Goal: Information Seeking & Learning: Learn about a topic

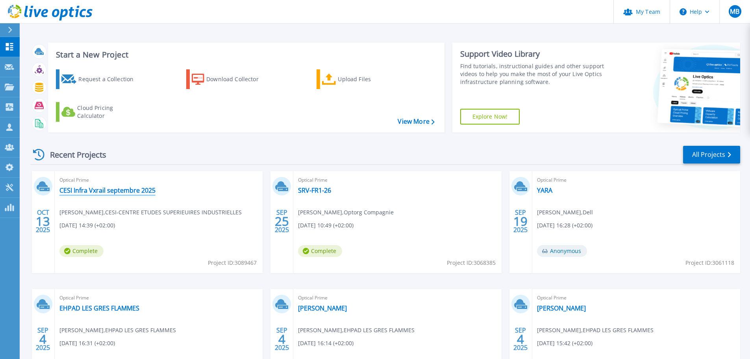
click at [147, 193] on link "CESI Infra Vxrail septembre 2025" at bounding box center [107, 190] width 96 height 8
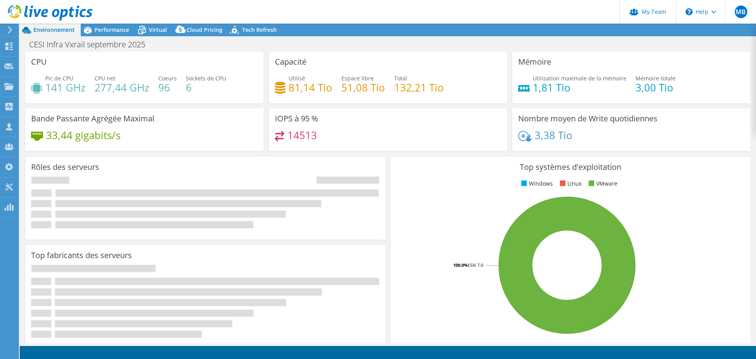
select select "USD"
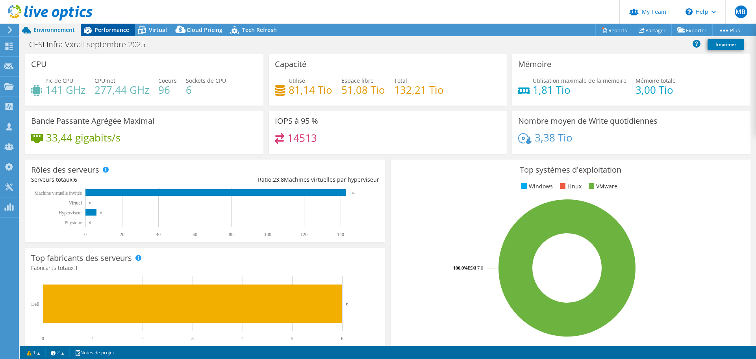
click at [122, 33] on span "Performance" at bounding box center [112, 29] width 35 height 7
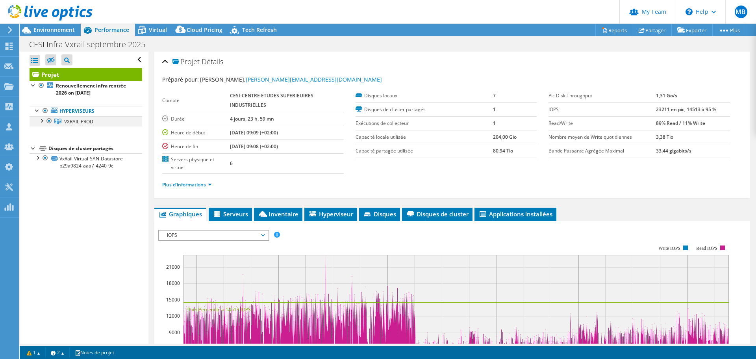
click at [42, 121] on div at bounding box center [41, 120] width 8 height 8
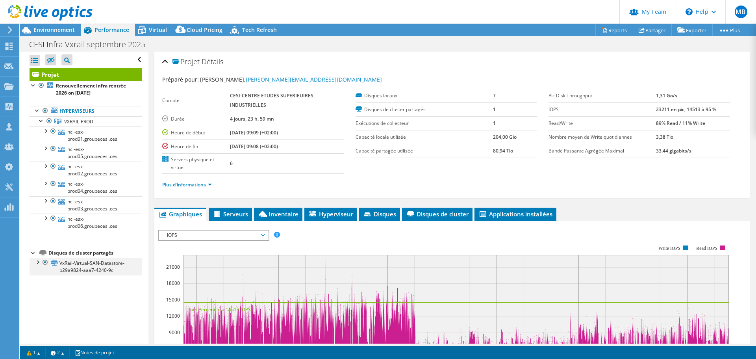
click at [37, 263] on div at bounding box center [37, 262] width 8 height 8
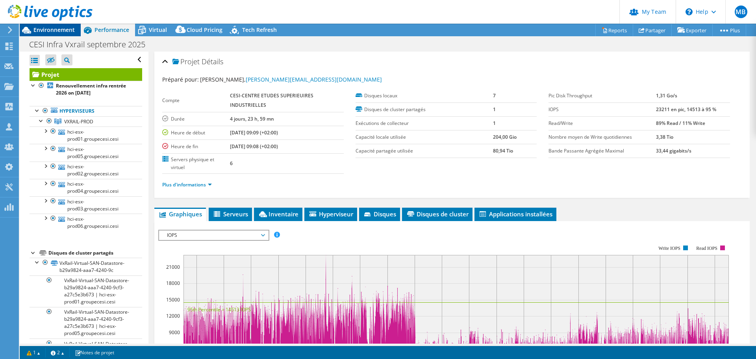
click at [60, 30] on span "Environnement" at bounding box center [53, 29] width 41 height 7
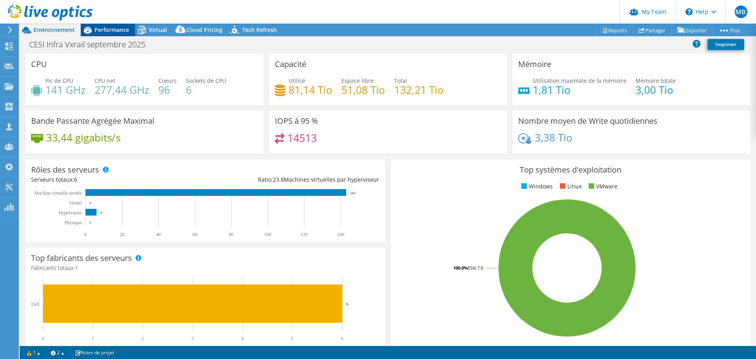
click at [115, 28] on span "Performance" at bounding box center [112, 29] width 35 height 7
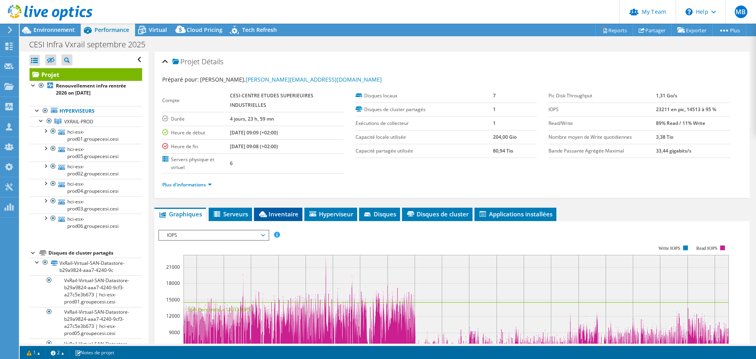
click at [267, 212] on icon at bounding box center [263, 214] width 8 height 6
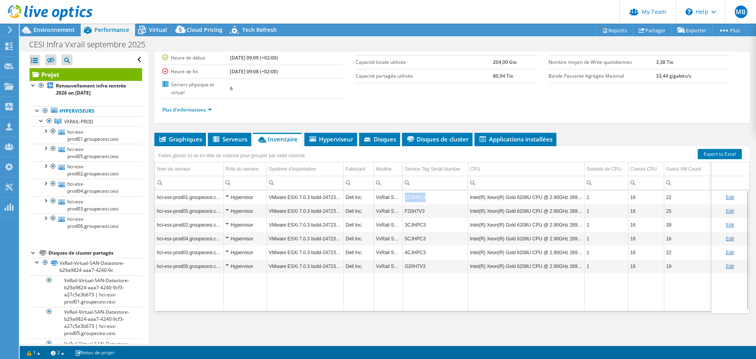
copy td "2CJHPC3"
drag, startPoint x: 404, startPoint y: 195, endPoint x: 302, endPoint y: 166, distance: 106.1
click at [423, 200] on td "2CJHPC3" at bounding box center [435, 197] width 65 height 14
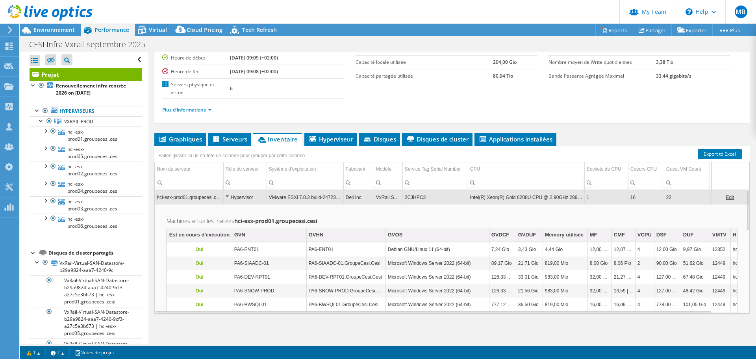
click at [382, 200] on td "VxRail S570" at bounding box center [388, 197] width 29 height 14
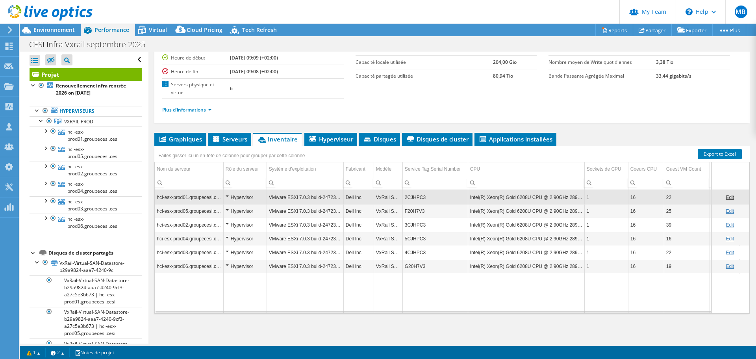
click at [388, 295] on td "Data grid" at bounding box center [388, 293] width 29 height 40
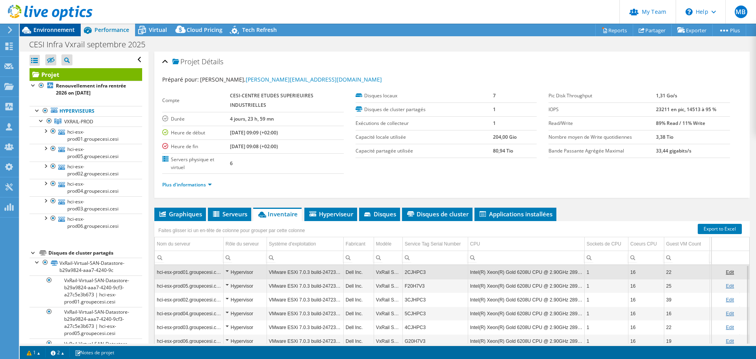
click at [59, 32] on span "Environnement" at bounding box center [53, 29] width 41 height 7
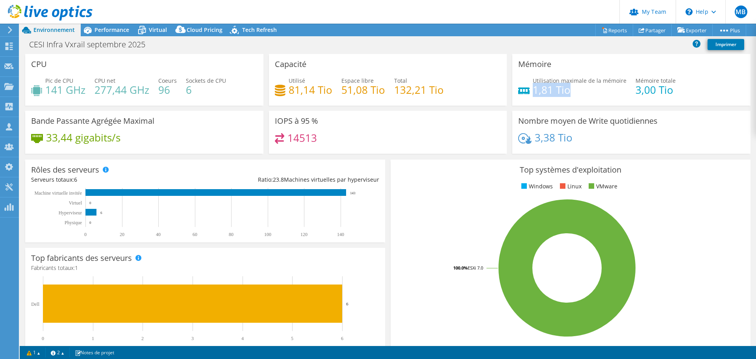
drag, startPoint x: 529, startPoint y: 90, endPoint x: 566, endPoint y: 90, distance: 36.2
click at [566, 90] on h4 "1,81 Tio" at bounding box center [580, 89] width 94 height 9
click at [119, 33] on div "Performance" at bounding box center [108, 30] width 54 height 13
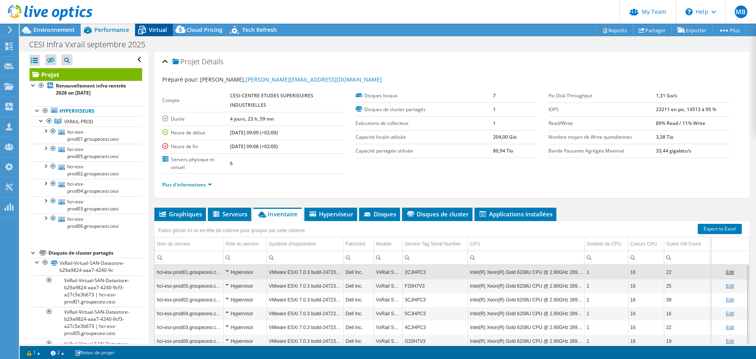
click at [148, 31] on icon at bounding box center [142, 30] width 14 height 14
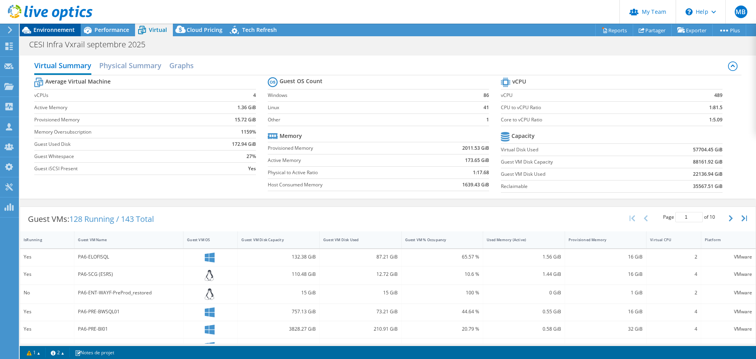
click at [56, 29] on span "Environnement" at bounding box center [53, 29] width 41 height 7
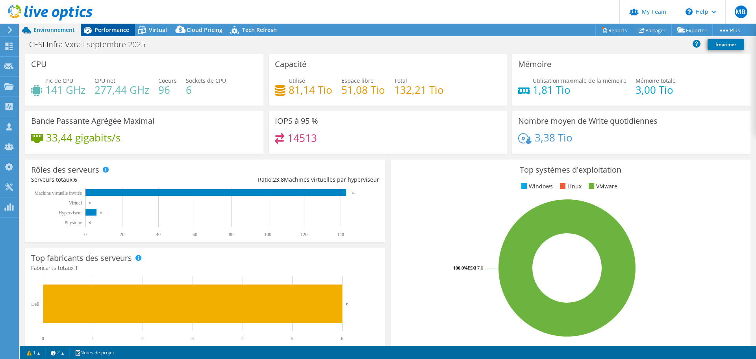
click at [122, 32] on span "Performance" at bounding box center [112, 29] width 35 height 7
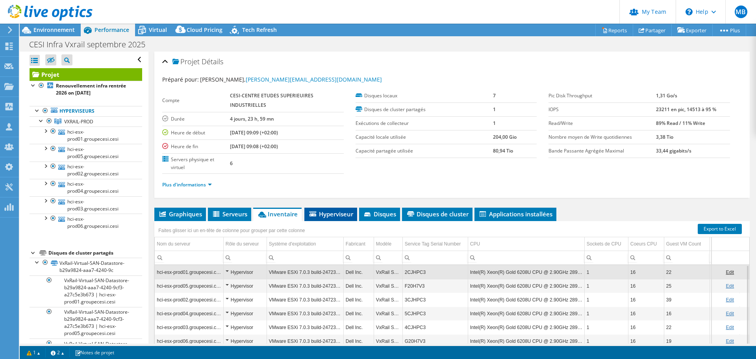
scroll to position [75, 0]
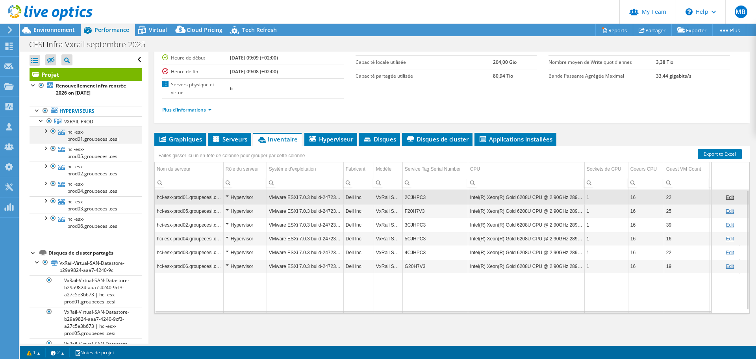
click at [47, 132] on div at bounding box center [45, 130] width 8 height 8
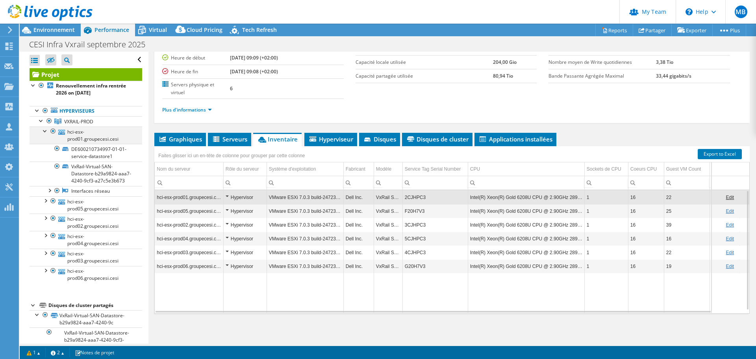
click at [45, 132] on div at bounding box center [45, 130] width 8 height 8
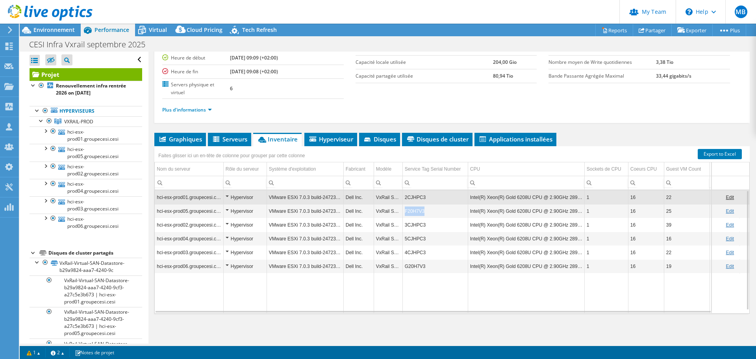
copy td "F20H7V3"
drag, startPoint x: 404, startPoint y: 212, endPoint x: 424, endPoint y: 212, distance: 19.7
click at [424, 212] on td "F20H7V3" at bounding box center [435, 211] width 65 height 14
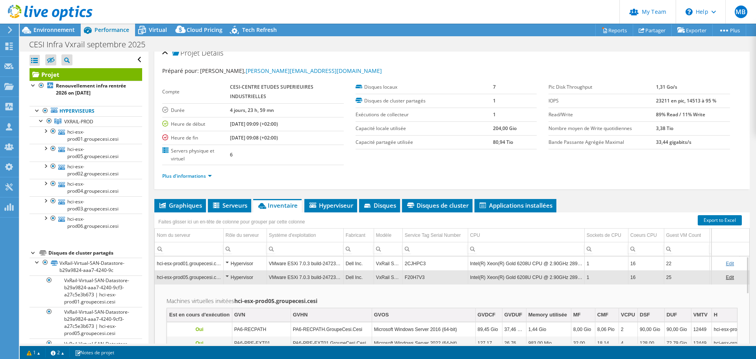
scroll to position [0, 0]
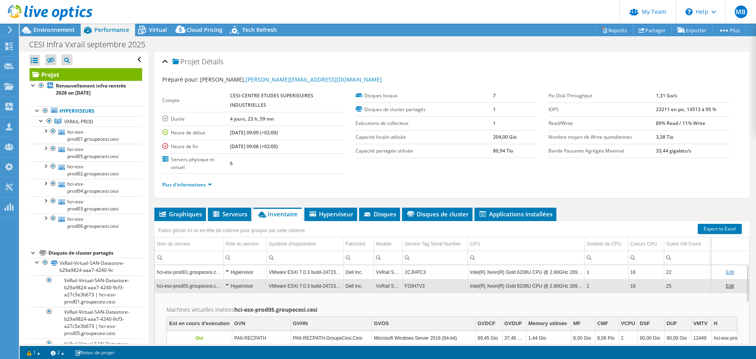
click at [423, 285] on td "F20H7V3" at bounding box center [435, 286] width 65 height 14
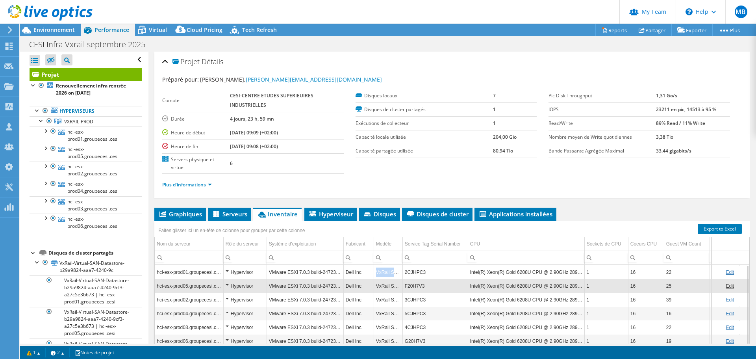
copy td "VxRail S570"
drag, startPoint x: 376, startPoint y: 272, endPoint x: 401, endPoint y: 274, distance: 24.5
click at [401, 274] on td "VxRail S570" at bounding box center [388, 272] width 29 height 14
